Goal: Task Accomplishment & Management: Use online tool/utility

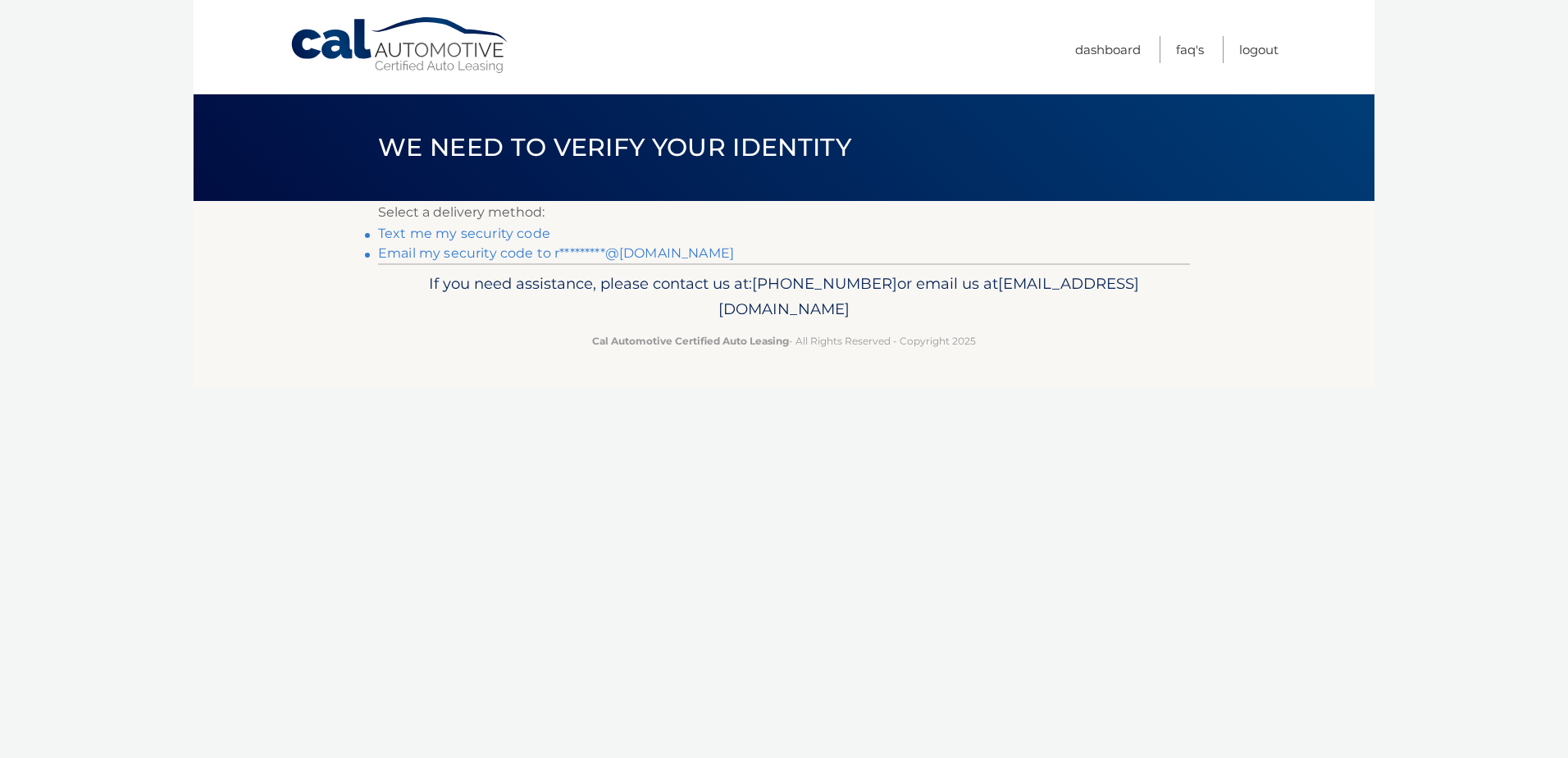
click at [514, 252] on link "Email my security code to r*********@[DOMAIN_NAME]" at bounding box center [556, 253] width 356 height 15
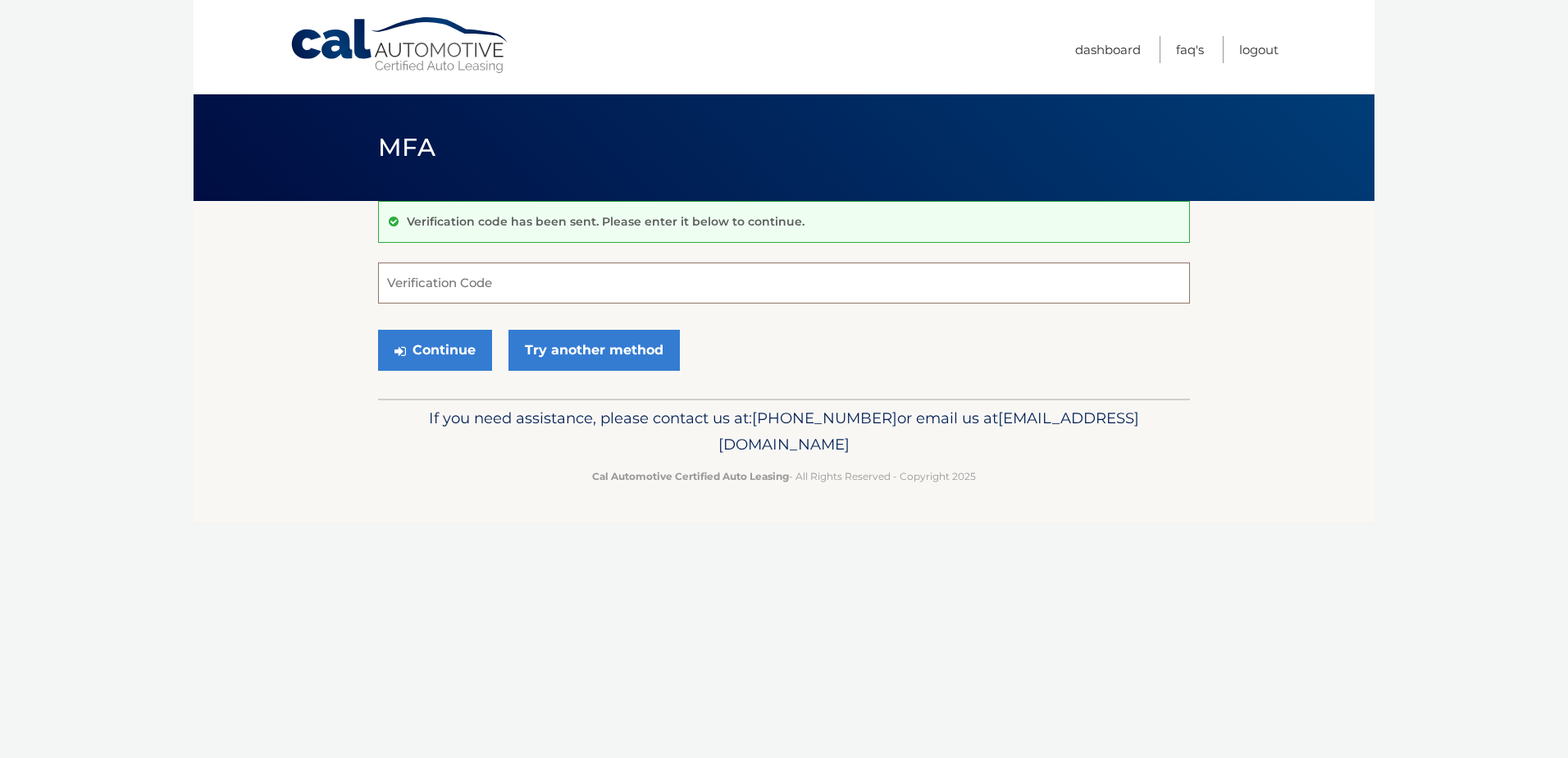
click at [429, 276] on input "Verification Code" at bounding box center [784, 283] width 812 height 41
paste input "313624"
click at [434, 337] on button "Continue" at bounding box center [435, 350] width 114 height 41
type input "313624"
click at [428, 346] on button "Continue" at bounding box center [435, 350] width 114 height 41
